Goal: Task Accomplishment & Management: Use online tool/utility

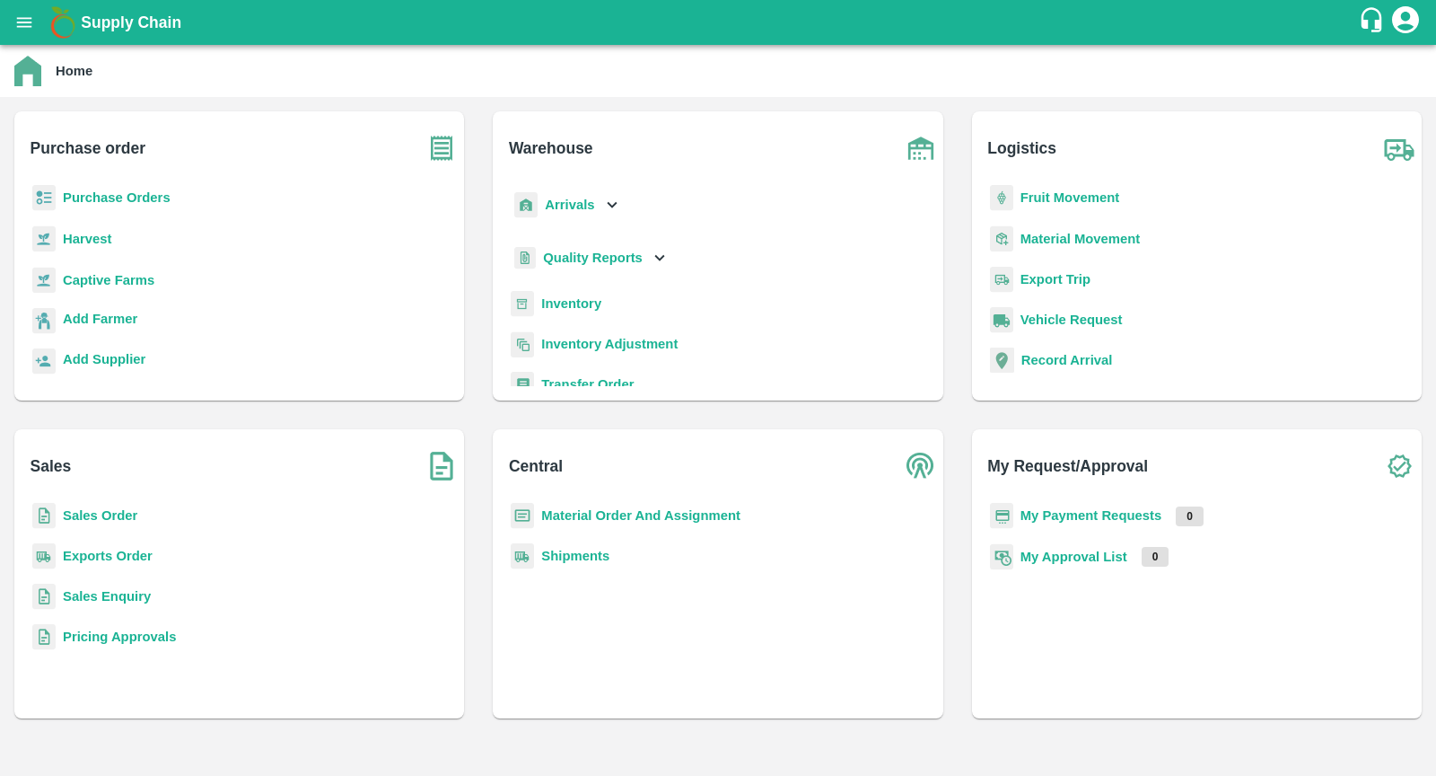
click at [587, 303] on b "Inventory" at bounding box center [571, 303] width 60 height 14
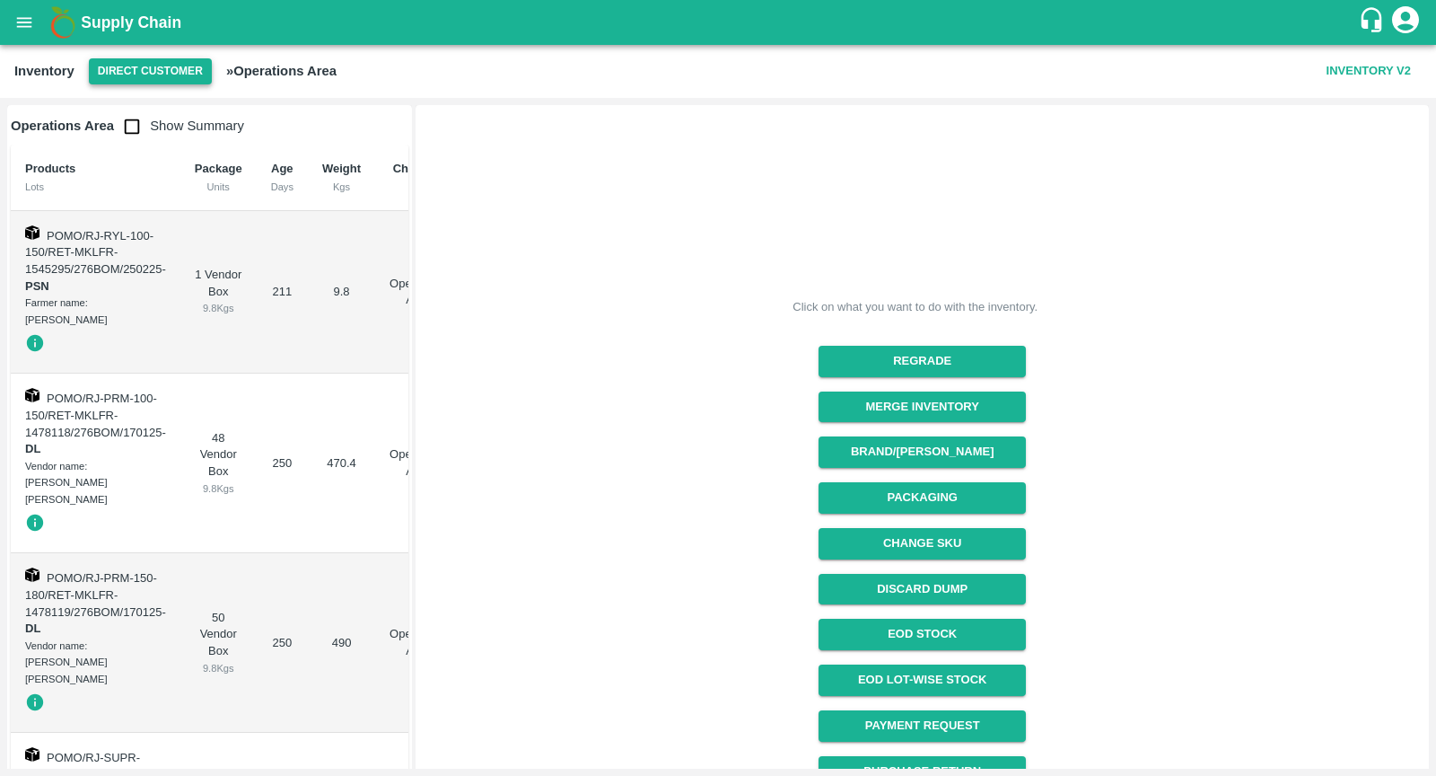
click at [161, 76] on button "Direct Customer" at bounding box center [150, 71] width 123 height 26
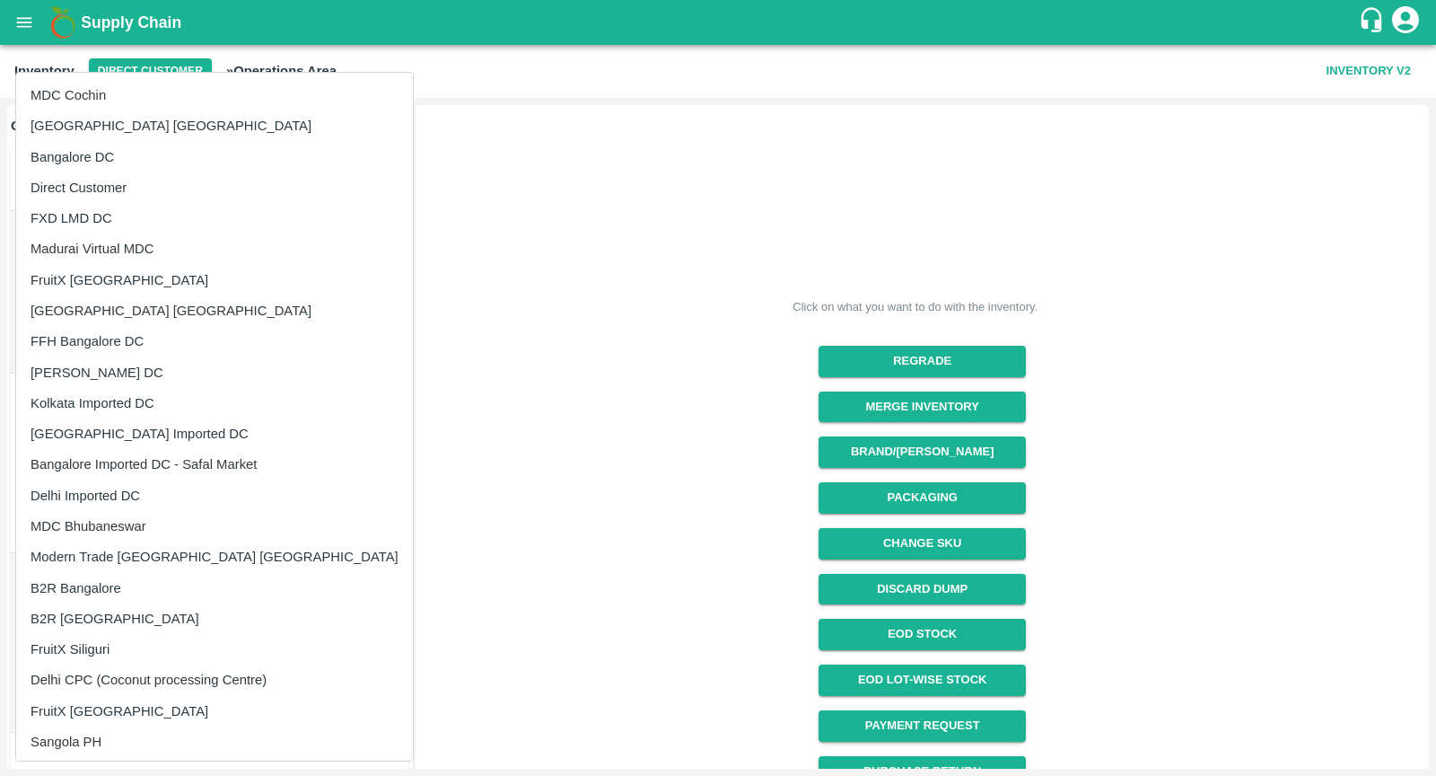
scroll to position [59, 0]
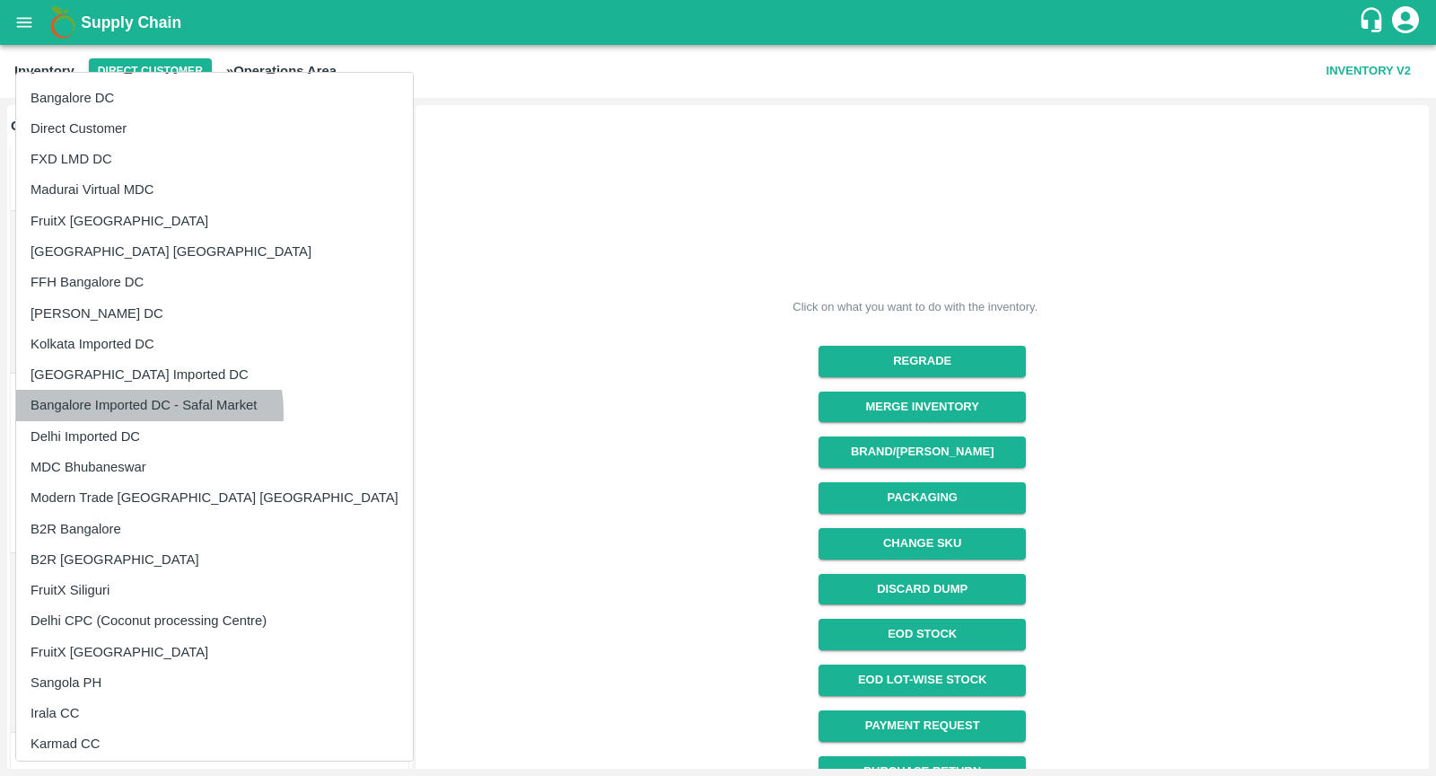
click at [140, 411] on li "Bangalore Imported DC - Safal Market" at bounding box center [214, 405] width 397 height 31
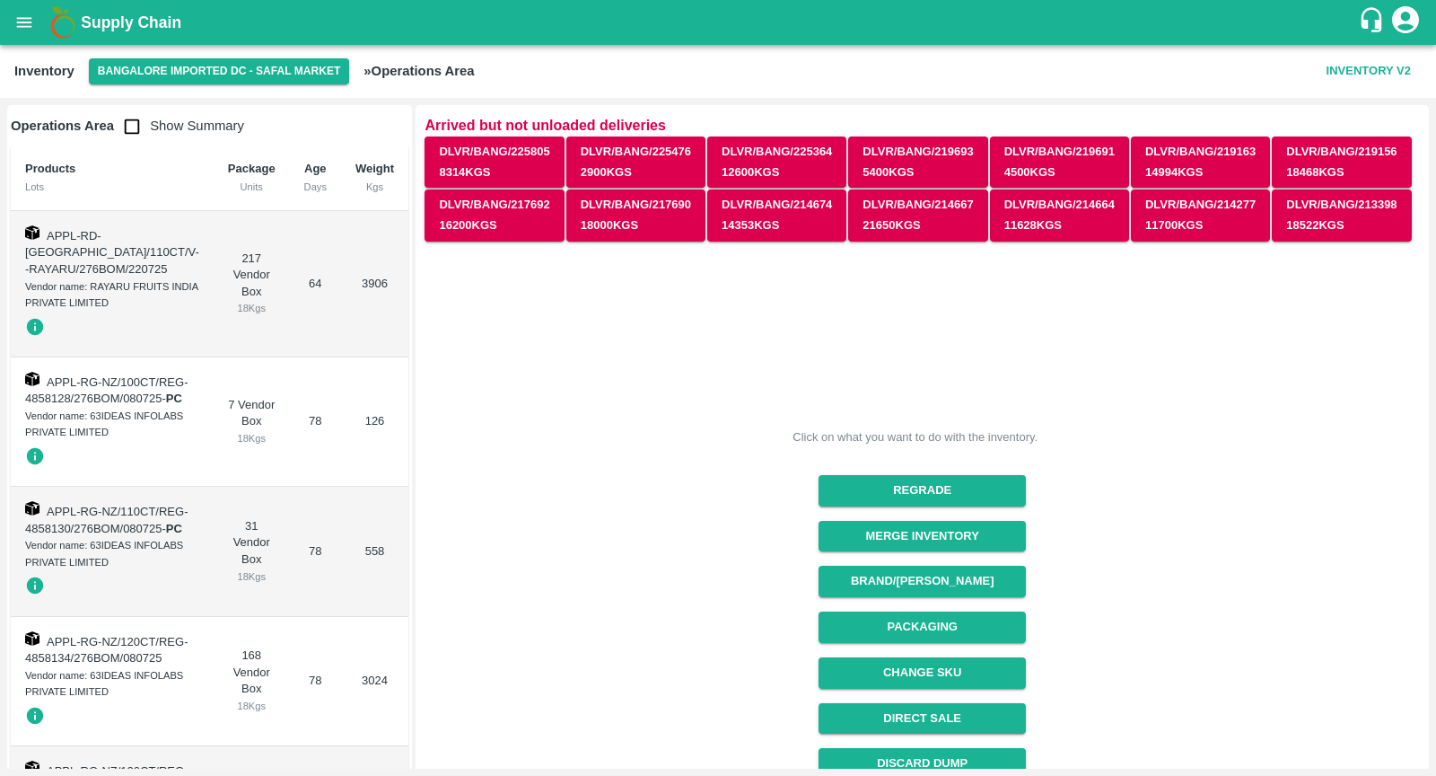
click at [135, 121] on input "checkbox" at bounding box center [132, 127] width 36 height 36
checkbox input "true"
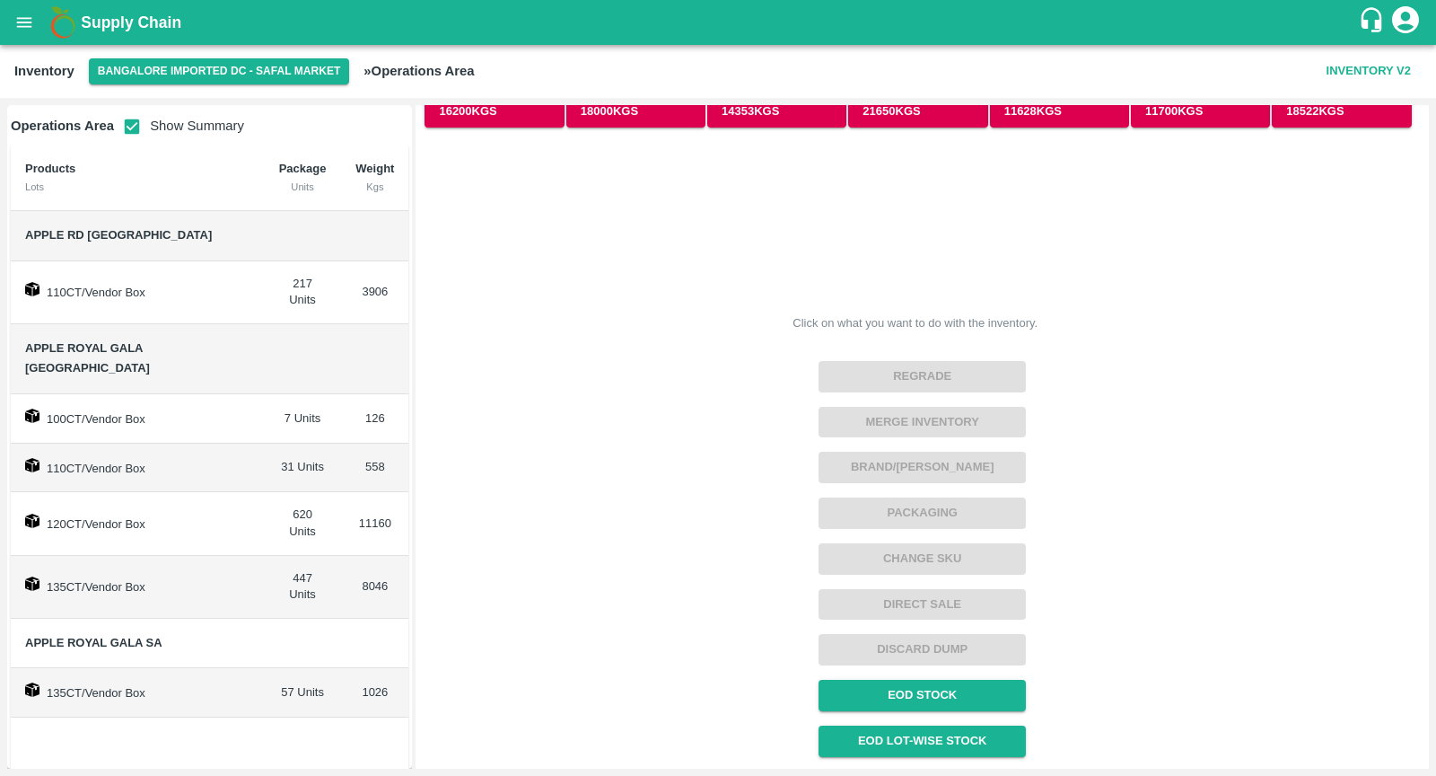
scroll to position [200, 0]
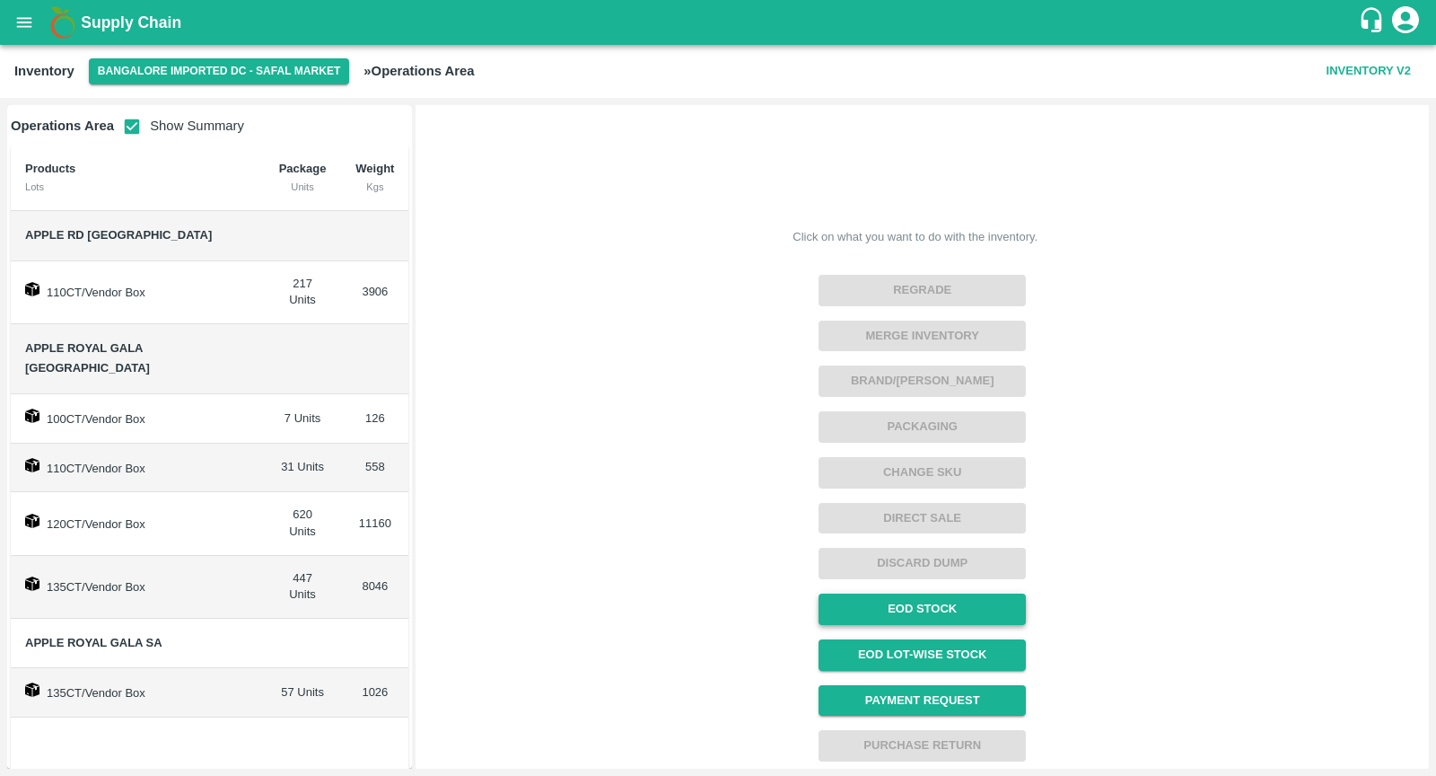
click at [924, 604] on link "EOD Stock" at bounding box center [922, 608] width 207 height 31
click at [939, 651] on link "EOD Lot-wise Stock" at bounding box center [922, 654] width 207 height 31
